Goal: Task Accomplishment & Management: Manage account settings

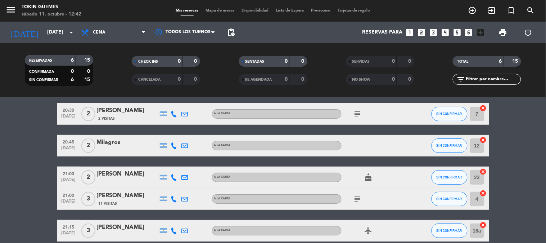
scroll to position [40, 0]
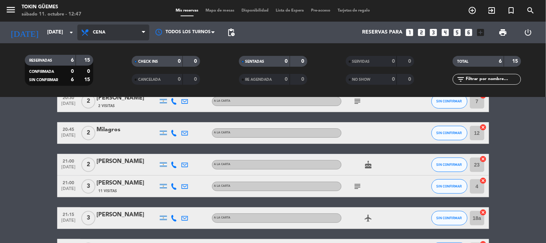
click at [127, 27] on span "Cena" at bounding box center [113, 32] width 72 height 16
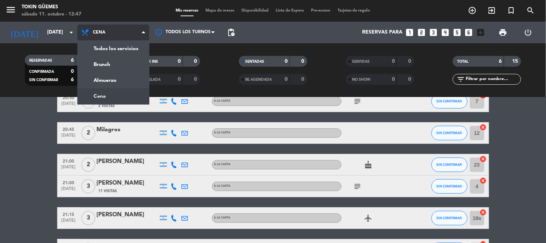
click at [100, 91] on div "menu Tokin [PERSON_NAME] [DATE] 11. octubre - 12:47 Mis reservas Mapa de mesas …" at bounding box center [273, 48] width 546 height 97
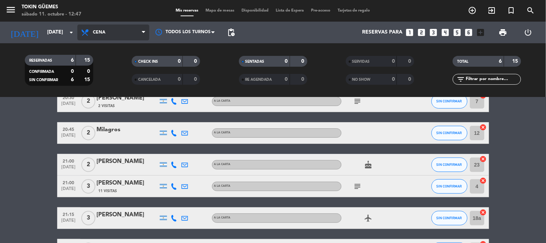
click at [100, 27] on span "Cena" at bounding box center [113, 32] width 72 height 16
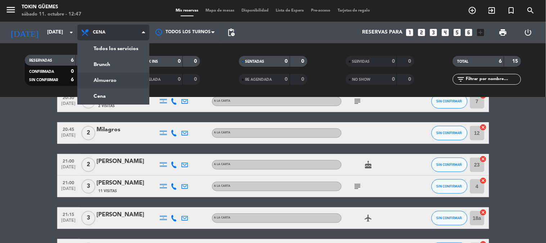
click at [113, 76] on div "menu Tokin [PERSON_NAME] [DATE] 11. octubre - 12:47 Mis reservas Mapa de mesas …" at bounding box center [273, 48] width 546 height 97
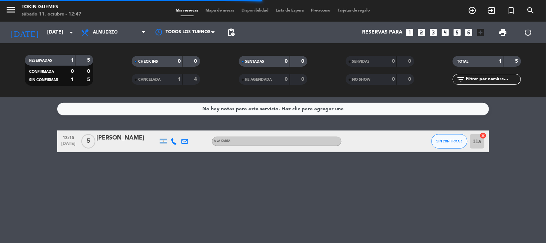
scroll to position [0, 0]
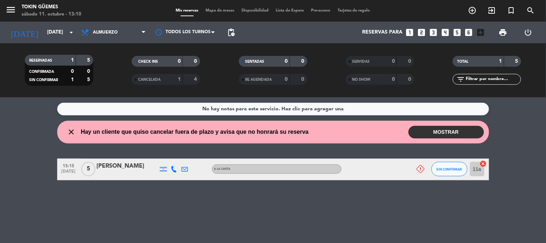
click at [439, 132] on button "MOSTRAR" at bounding box center [447, 132] width 76 height 13
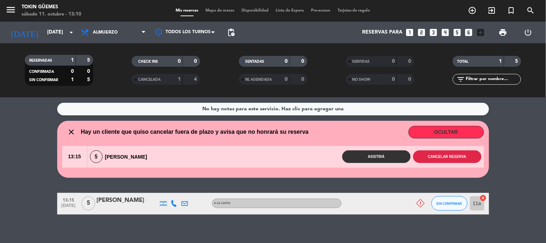
click at [448, 155] on button "Cancelar reserva" at bounding box center [447, 156] width 68 height 13
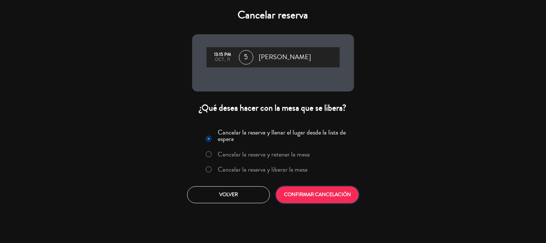
click at [315, 194] on button "CONFIRMAR CANCELACIÓN" at bounding box center [317, 194] width 83 height 17
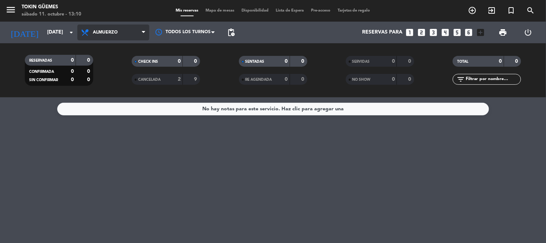
click at [107, 30] on span "Almuerzo" at bounding box center [105, 32] width 25 height 5
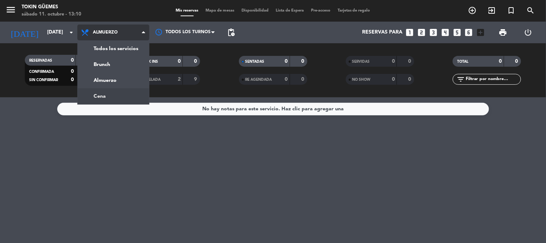
click at [116, 93] on div "menu Tokin [PERSON_NAME] [DATE] 11. octubre - 13:10 Mis reservas Mapa de mesas …" at bounding box center [273, 48] width 546 height 97
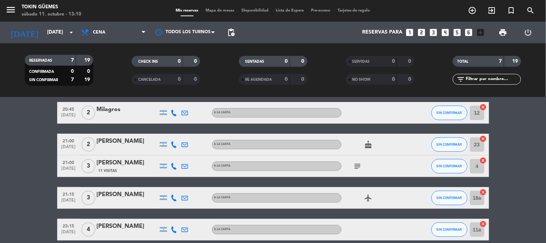
scroll to position [125, 0]
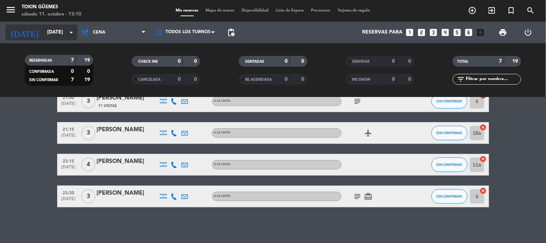
click at [64, 35] on input "[DATE]" at bounding box center [78, 32] width 68 height 13
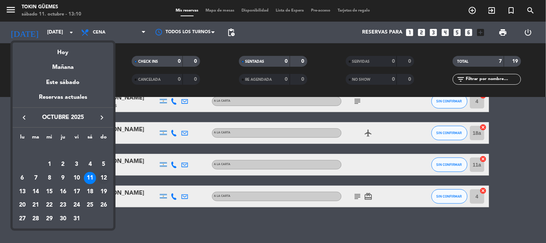
click at [104, 174] on div "12" at bounding box center [104, 178] width 12 height 12
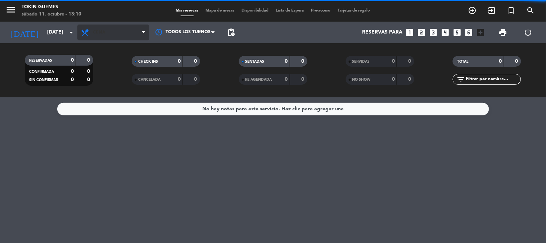
scroll to position [0, 0]
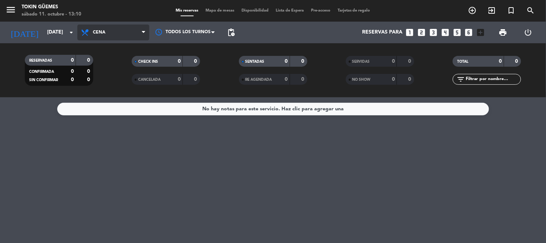
click at [104, 30] on span "Cena" at bounding box center [99, 32] width 13 height 5
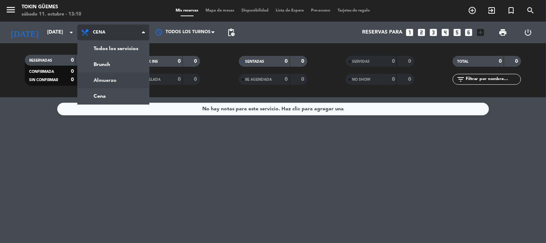
click at [113, 79] on div "menu Tokin [PERSON_NAME] [DATE] 11. octubre - 13:10 Mis reservas Mapa de mesas …" at bounding box center [273, 48] width 546 height 97
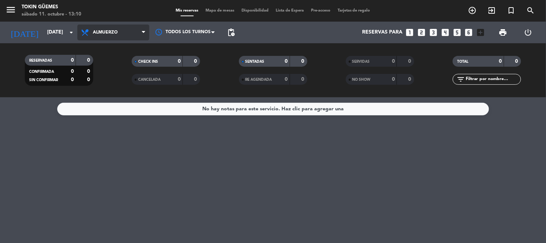
click at [107, 29] on span "Almuerzo" at bounding box center [113, 32] width 72 height 16
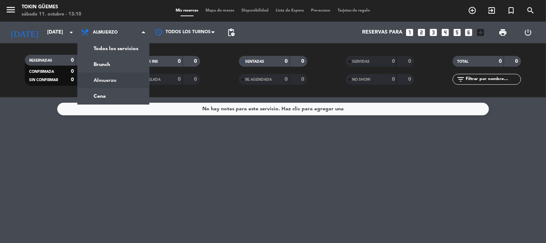
click at [42, 118] on div "No hay notas para este servicio. Haz clic para agregar una" at bounding box center [273, 169] width 546 height 145
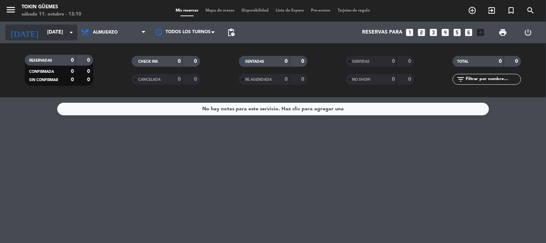
click at [52, 31] on input "[DATE]" at bounding box center [78, 32] width 68 height 13
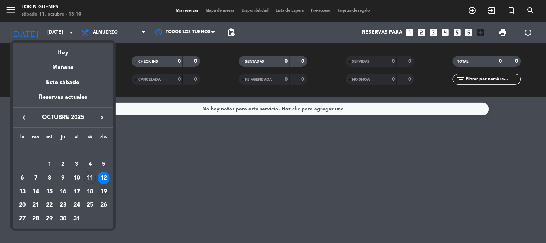
click at [103, 188] on div "19" at bounding box center [104, 191] width 12 height 12
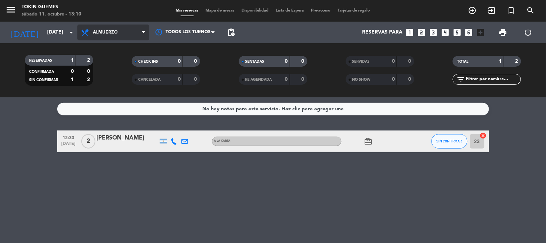
click at [113, 31] on span "Almuerzo" at bounding box center [105, 32] width 25 height 5
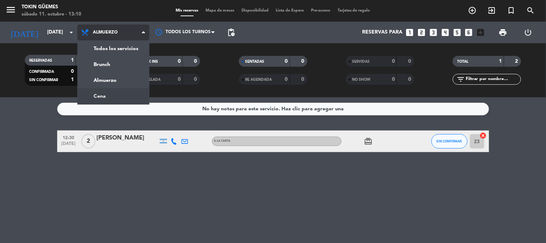
click at [127, 95] on div "menu Tokin [PERSON_NAME] [DATE] 11. octubre - 13:10 Mis reservas Mapa de mesas …" at bounding box center [273, 48] width 546 height 97
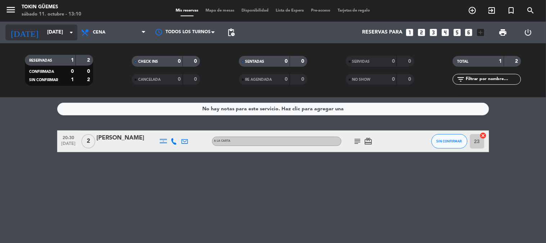
click at [68, 28] on icon "arrow_drop_down" at bounding box center [71, 32] width 9 height 9
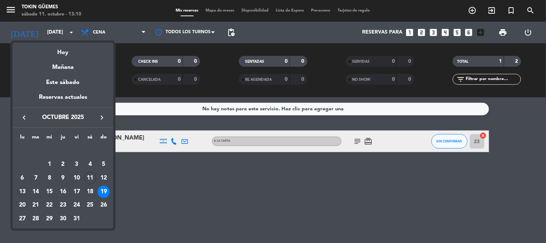
click at [24, 189] on div "13" at bounding box center [22, 191] width 12 height 12
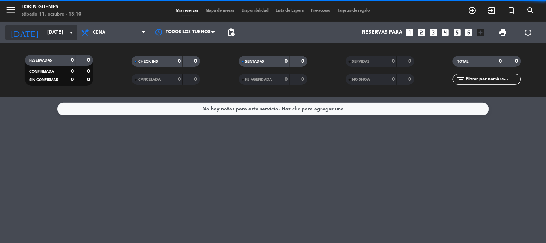
click at [57, 32] on input "[DATE]" at bounding box center [78, 32] width 68 height 13
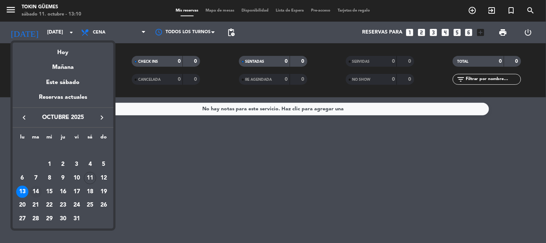
click at [37, 193] on div "14" at bounding box center [36, 191] width 12 height 12
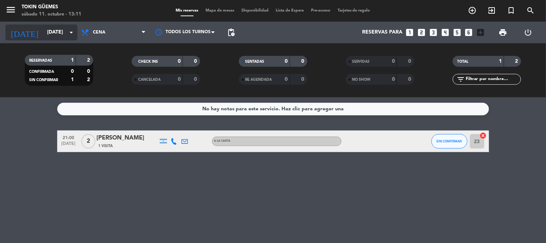
click at [66, 36] on input "[DATE]" at bounding box center [78, 32] width 68 height 13
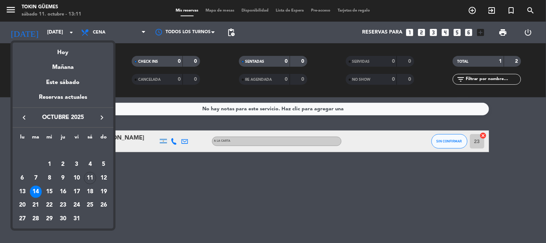
click at [50, 191] on div "15" at bounding box center [49, 191] width 12 height 12
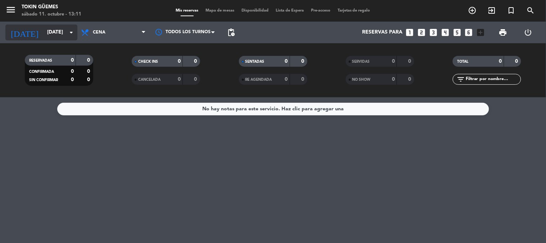
click at [56, 35] on input "[DATE]" at bounding box center [78, 32] width 68 height 13
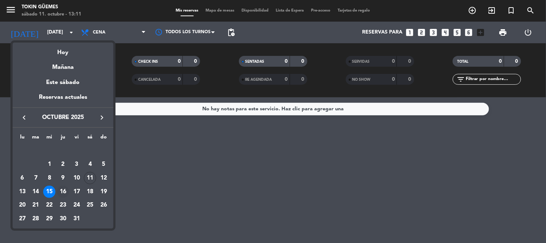
click at [60, 189] on div "16" at bounding box center [63, 191] width 12 height 12
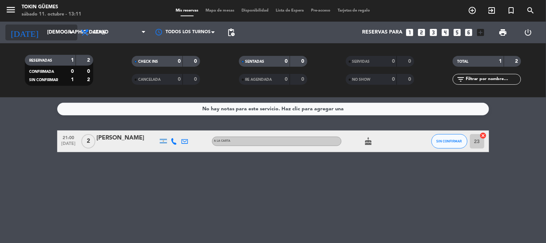
click at [64, 32] on input "[DEMOGRAPHIC_DATA][DATE]" at bounding box center [78, 32] width 68 height 13
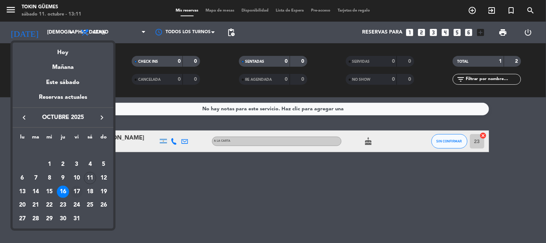
click at [77, 191] on div "17" at bounding box center [77, 191] width 12 height 12
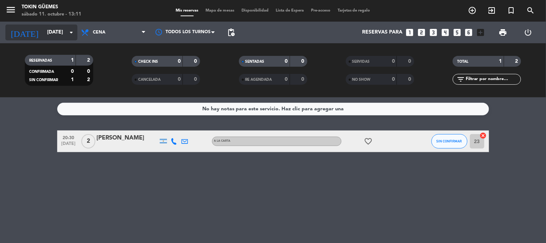
click at [63, 27] on input "[DATE]" at bounding box center [78, 32] width 68 height 13
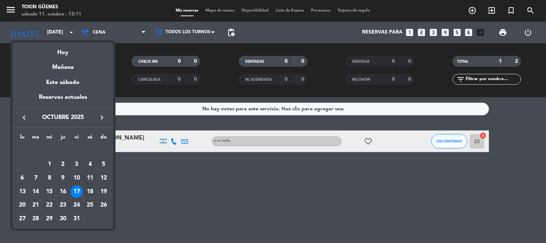
click at [93, 189] on div "18" at bounding box center [90, 191] width 12 height 12
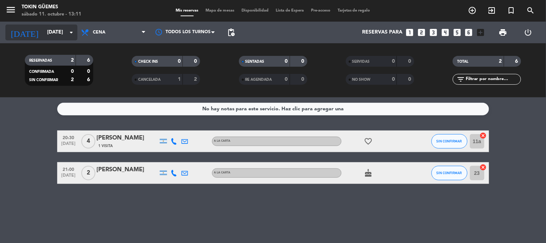
click at [67, 35] on icon "arrow_drop_down" at bounding box center [71, 32] width 9 height 9
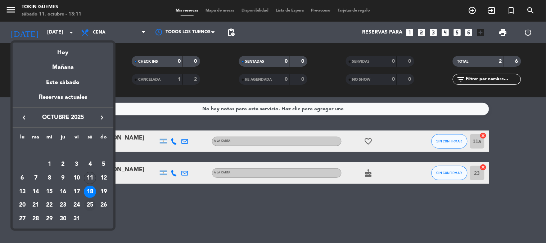
click at [86, 203] on div "25" at bounding box center [90, 205] width 12 height 12
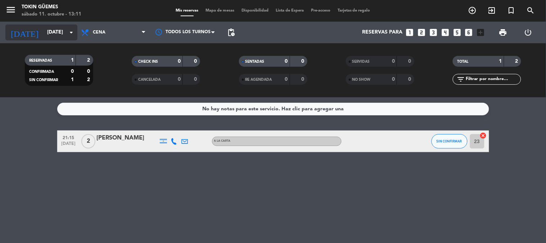
click at [62, 31] on input "[DATE]" at bounding box center [78, 32] width 68 height 13
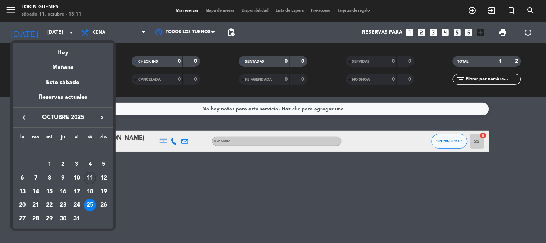
click at [90, 175] on div "11" at bounding box center [90, 178] width 12 height 12
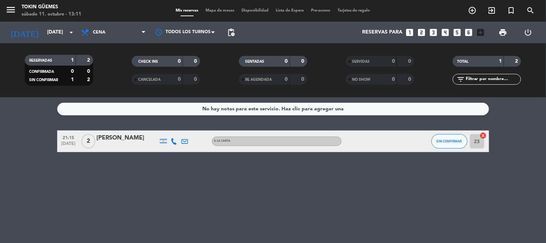
type input "[DATE]"
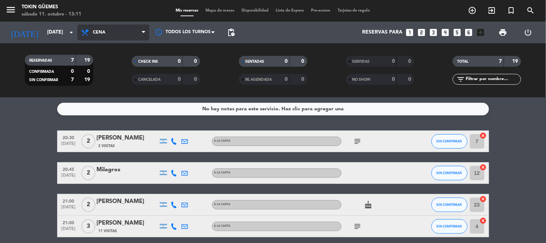
click at [98, 28] on span "Cena" at bounding box center [113, 32] width 72 height 16
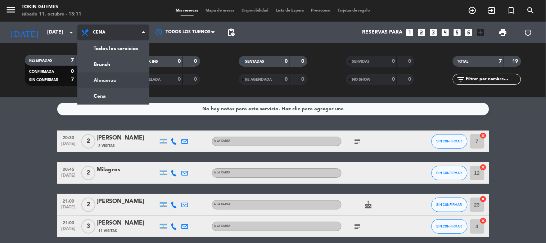
click at [111, 81] on div "menu Tokin [PERSON_NAME] [DATE] 11. octubre - 13:11 Mis reservas Mapa de mesas …" at bounding box center [273, 48] width 546 height 97
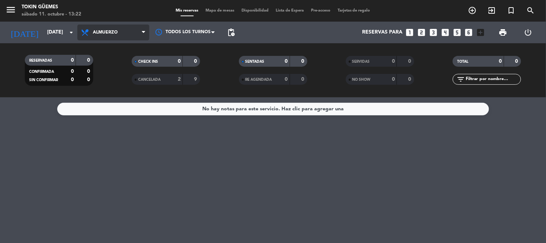
click at [108, 29] on span "Almuerzo" at bounding box center [113, 32] width 72 height 16
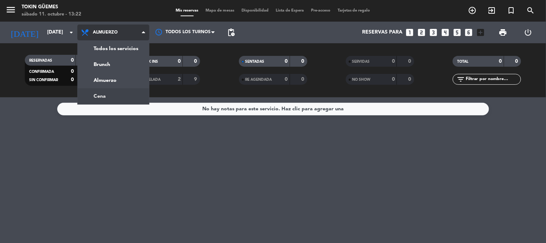
click at [112, 93] on div "menu Tokin [PERSON_NAME] [DATE] 11. octubre - 13:22 Mis reservas Mapa de mesas …" at bounding box center [273, 48] width 546 height 97
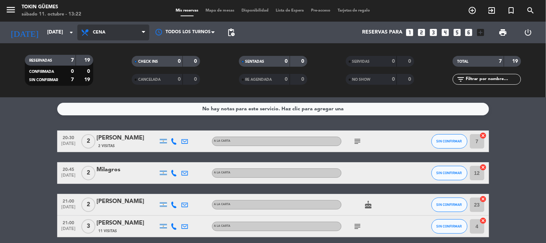
click at [100, 30] on span "Cena" at bounding box center [99, 32] width 13 height 5
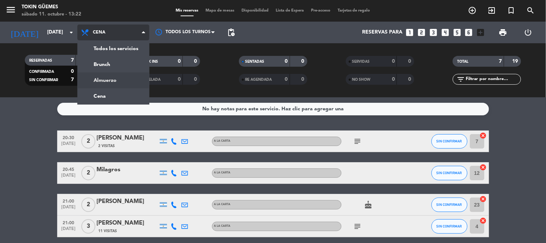
click at [112, 77] on div "menu Tokin [PERSON_NAME] [DATE] 11. octubre - 13:22 Mis reservas Mapa de mesas …" at bounding box center [273, 48] width 546 height 97
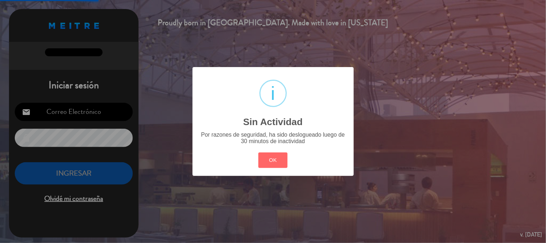
type input "[EMAIL_ADDRESS][DOMAIN_NAME]"
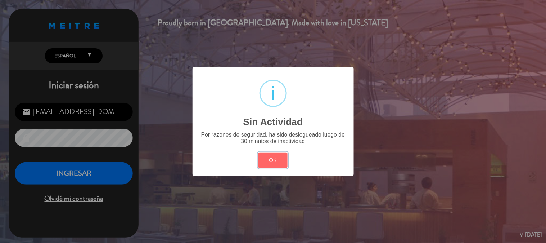
drag, startPoint x: 283, startPoint y: 163, endPoint x: 260, endPoint y: 163, distance: 22.7
click at [283, 163] on button "OK" at bounding box center [272, 159] width 29 height 15
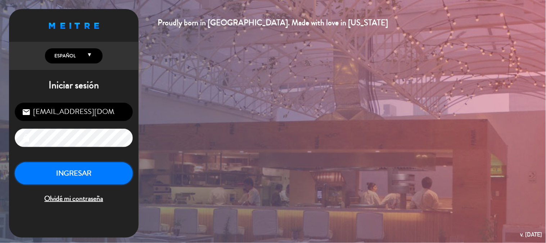
click at [100, 175] on button "INGRESAR" at bounding box center [74, 173] width 118 height 23
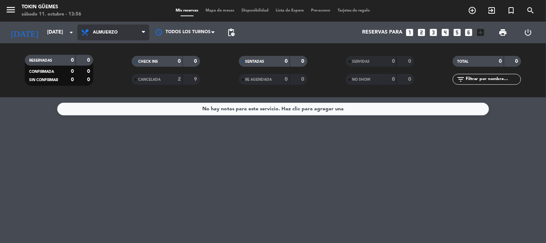
click at [145, 31] on span at bounding box center [145, 32] width 7 height 7
click at [117, 66] on div "menu Tokin [PERSON_NAME] [DATE] 11. octubre - 13:56 Mis reservas Mapa de mesas …" at bounding box center [273, 48] width 546 height 97
click at [140, 35] on span "Brunch" at bounding box center [113, 32] width 72 height 16
click at [117, 76] on div "menu Tokin [PERSON_NAME] [DATE] 11. octubre - 13:56 Mis reservas Mapa de mesas …" at bounding box center [273, 48] width 546 height 97
click at [141, 38] on span "Almuerzo" at bounding box center [113, 32] width 72 height 16
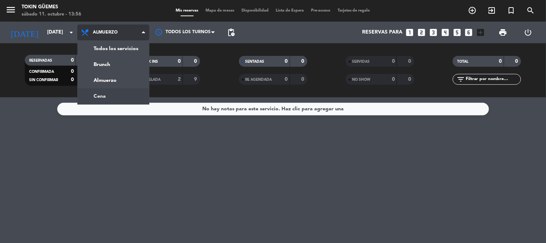
click at [126, 93] on div "menu Tokin [PERSON_NAME] [DATE] 11. octubre - 13:56 Mis reservas Mapa de mesas …" at bounding box center [273, 48] width 546 height 97
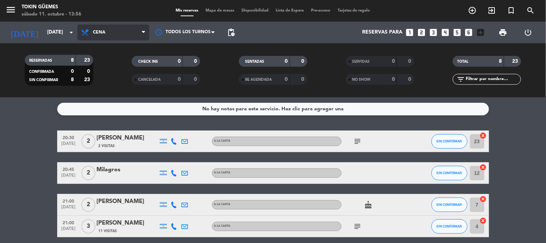
click at [142, 33] on icon at bounding box center [143, 33] width 3 height 6
click at [10, 123] on div "No hay notas para este servicio. Haz clic para agregar una 20:30 [DATE] 2 [PERS…" at bounding box center [273, 169] width 546 height 145
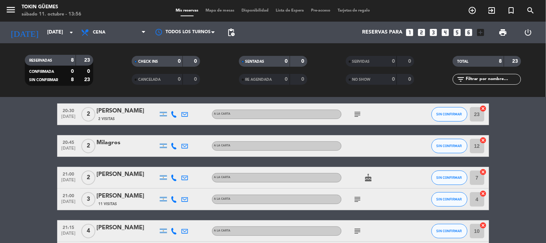
scroll to position [40, 0]
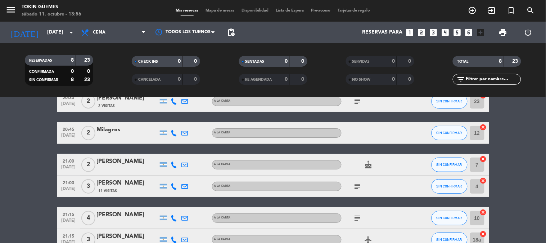
click at [30, 152] on bookings-row "20:30 [DATE] 2 [PERSON_NAME] 2 Visitas A LA CARTA subject SIN CONFIRMAR 23 canc…" at bounding box center [273, 201] width 546 height 223
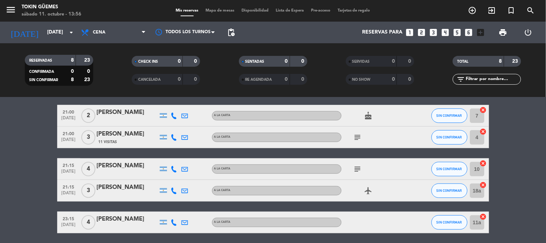
scroll to position [0, 0]
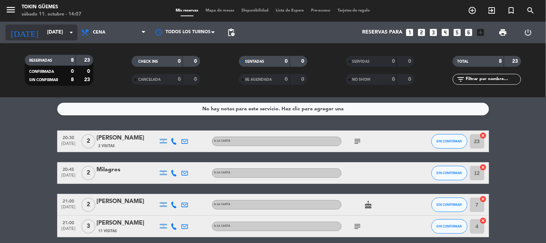
click at [55, 31] on input "[DATE]" at bounding box center [78, 32] width 68 height 13
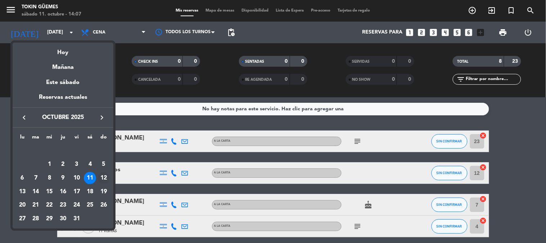
click at [105, 182] on div "12" at bounding box center [104, 178] width 12 height 12
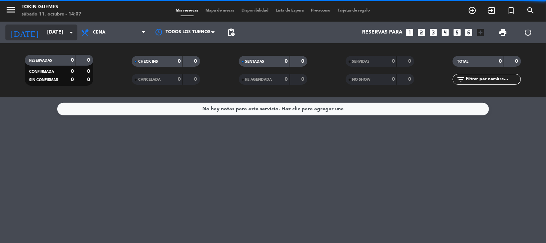
click at [62, 27] on input "[DATE]" at bounding box center [78, 32] width 68 height 13
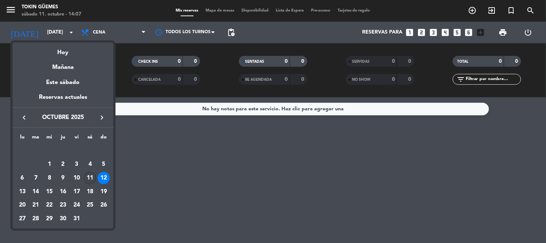
click at [87, 174] on div "11" at bounding box center [90, 178] width 12 height 12
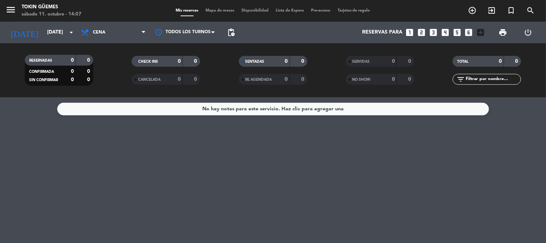
type input "[DATE]"
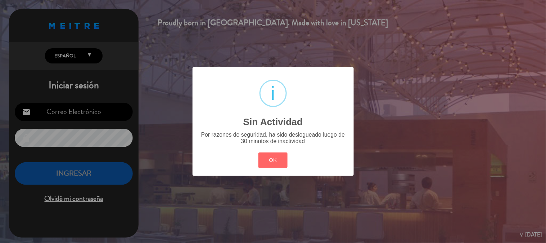
type input "[EMAIL_ADDRESS][DOMAIN_NAME]"
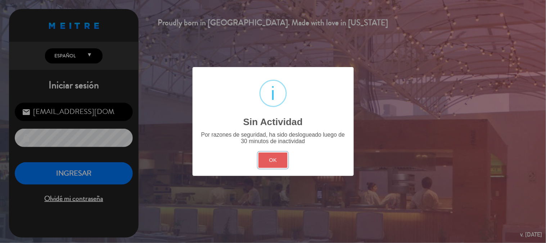
click at [278, 166] on button "OK" at bounding box center [272, 159] width 29 height 15
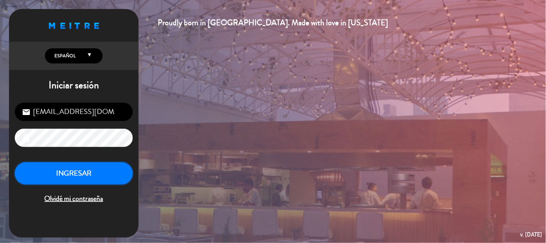
click at [101, 173] on button "INGRESAR" at bounding box center [74, 173] width 118 height 23
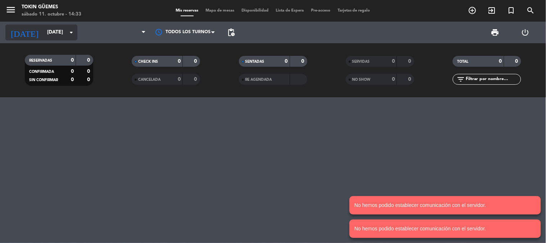
click at [71, 32] on icon "arrow_drop_down" at bounding box center [71, 32] width 9 height 9
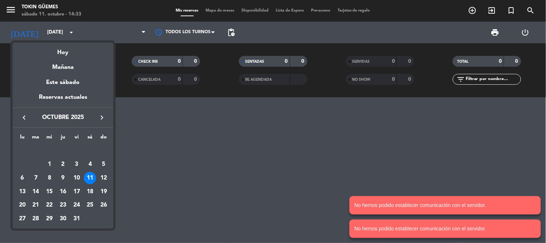
click at [86, 175] on td "11" at bounding box center [91, 178] width 14 height 14
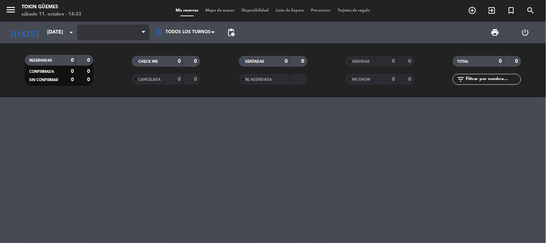
click at [123, 34] on span at bounding box center [113, 32] width 72 height 16
